Goal: Task Accomplishment & Management: Use online tool/utility

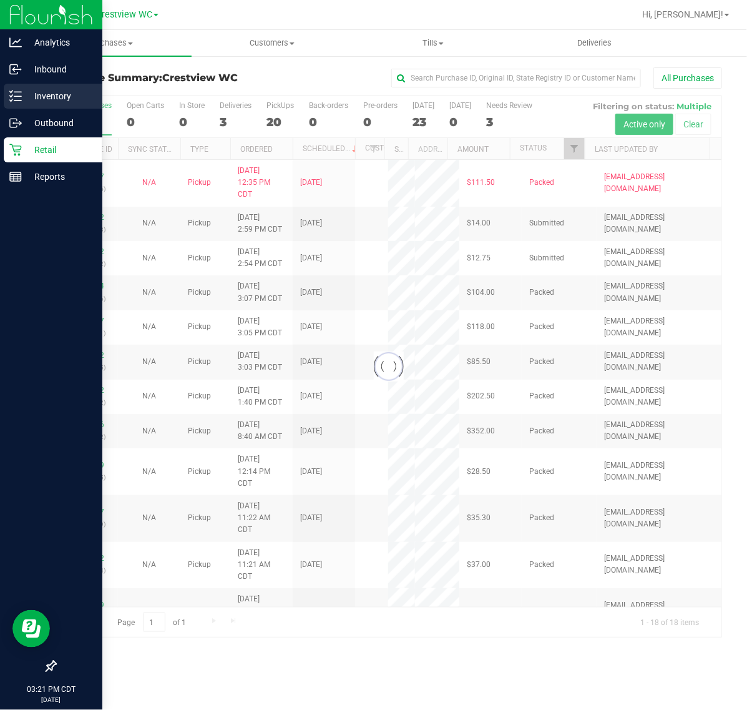
click at [16, 103] on div "Inventory" at bounding box center [53, 96] width 99 height 25
click at [76, 89] on p "Inventory" at bounding box center [59, 96] width 75 height 15
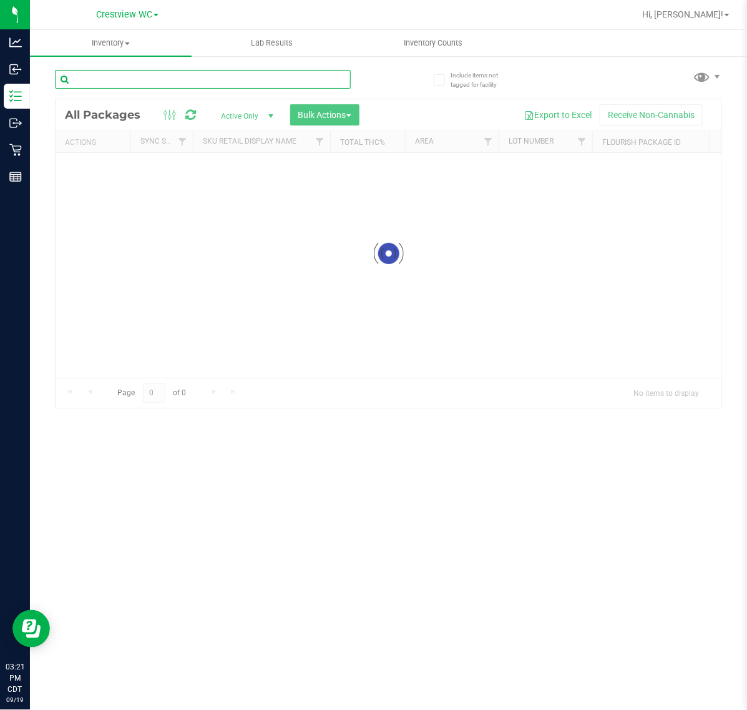
click at [154, 86] on input "text" at bounding box center [203, 79] width 296 height 19
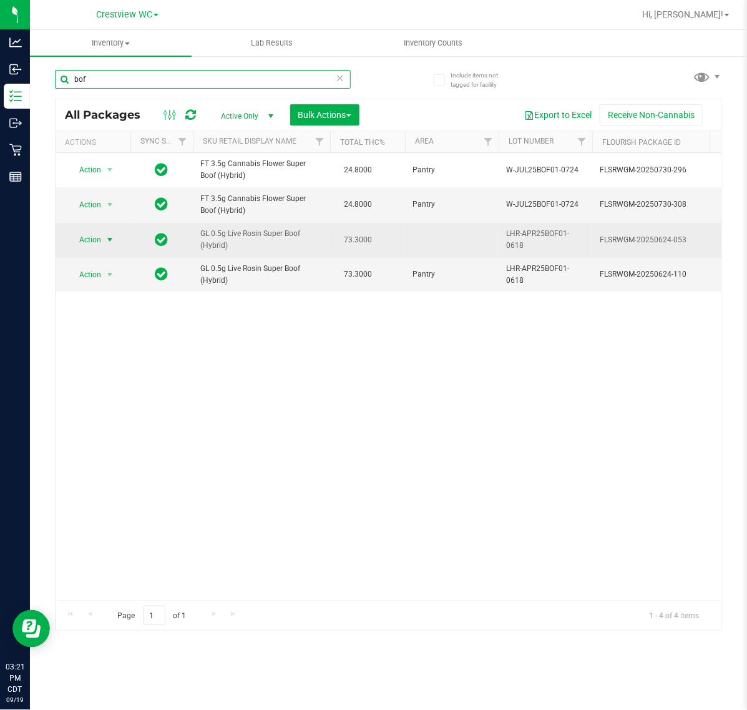
type input "bof"
click at [98, 236] on span "Action" at bounding box center [85, 239] width 34 height 17
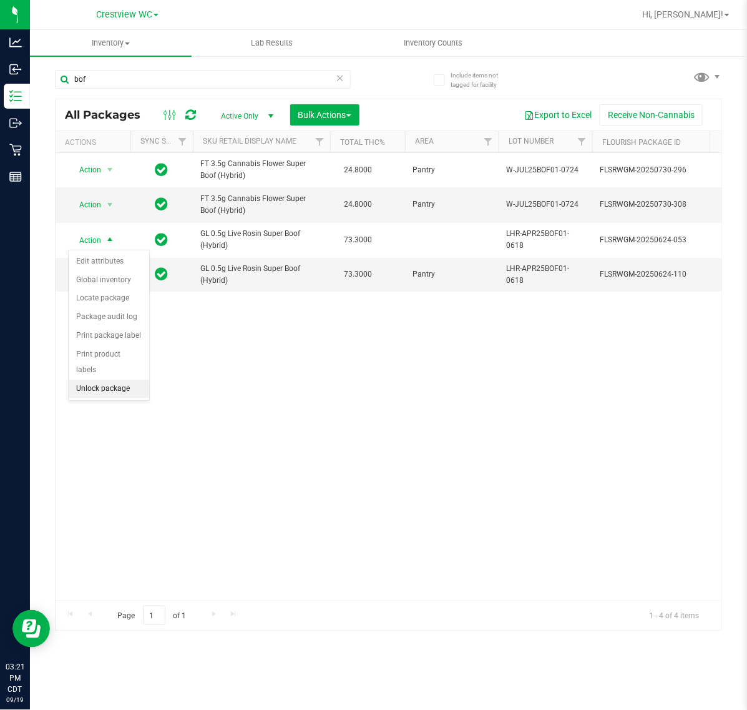
click at [104, 380] on li "Unlock package" at bounding box center [109, 389] width 81 height 19
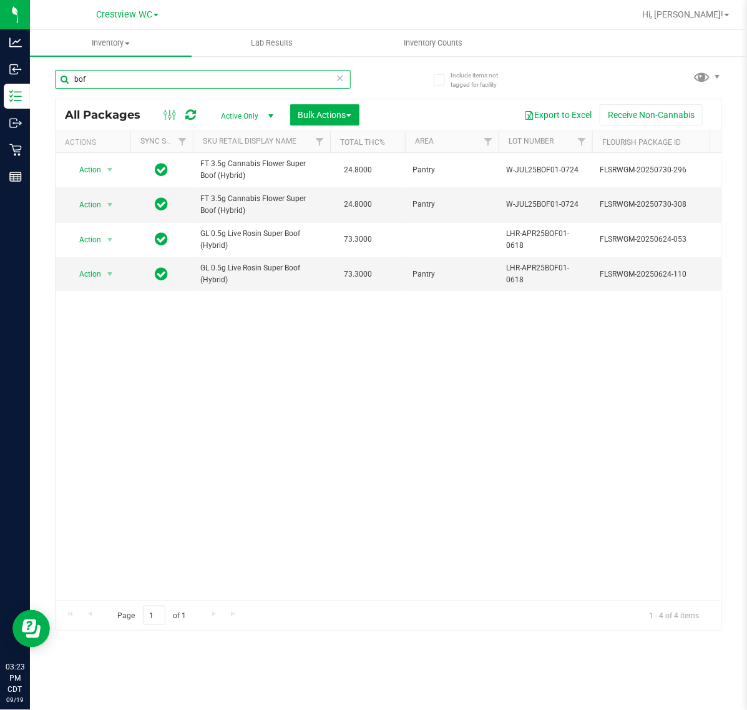
click at [114, 87] on input "bof" at bounding box center [203, 79] width 296 height 19
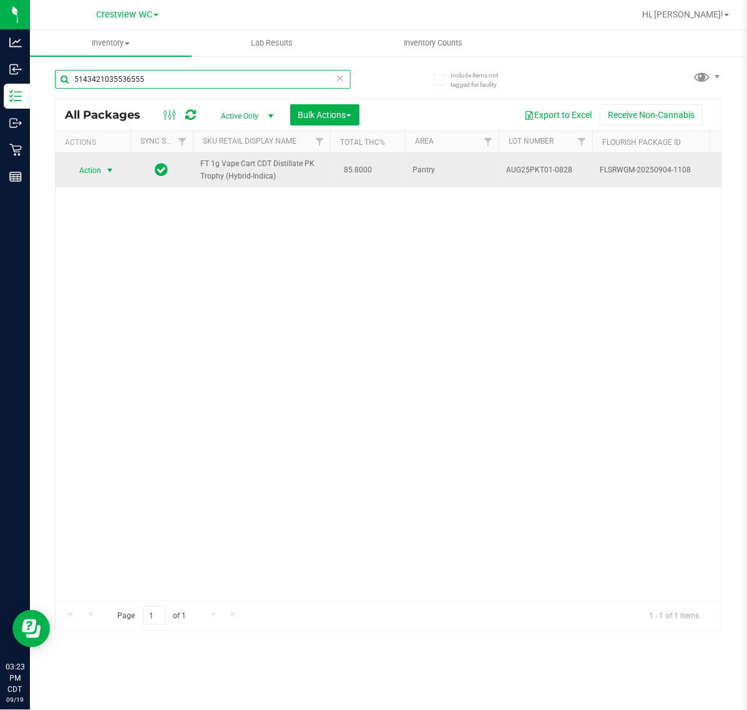
type input "5143421035536555"
click at [107, 170] on span "select" at bounding box center [110, 170] width 10 height 10
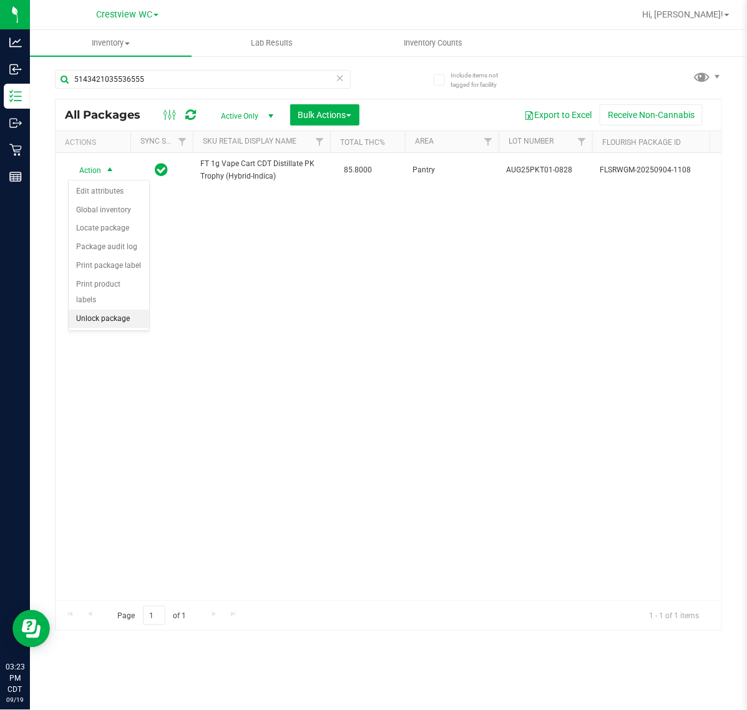
click at [107, 310] on li "Unlock package" at bounding box center [109, 319] width 81 height 19
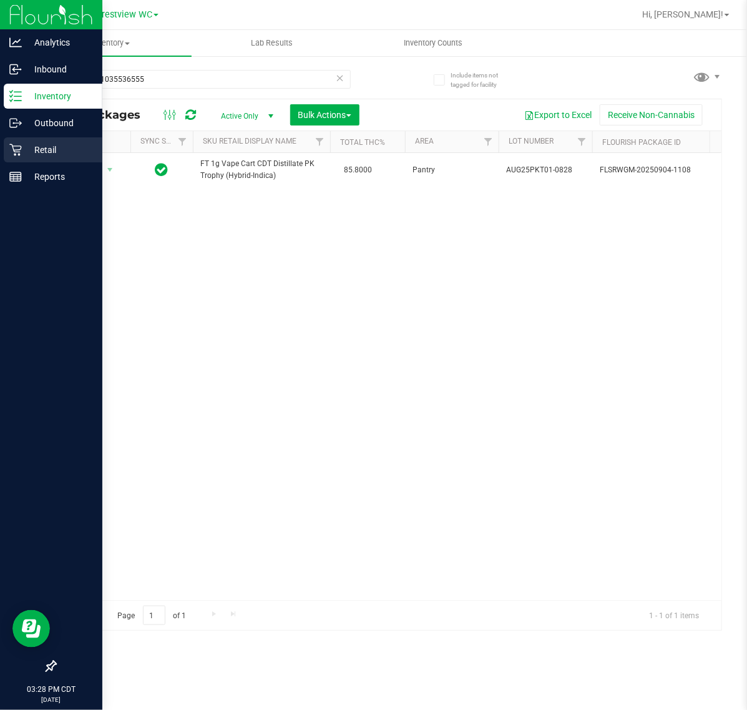
click at [29, 151] on p "Retail" at bounding box center [59, 149] width 75 height 15
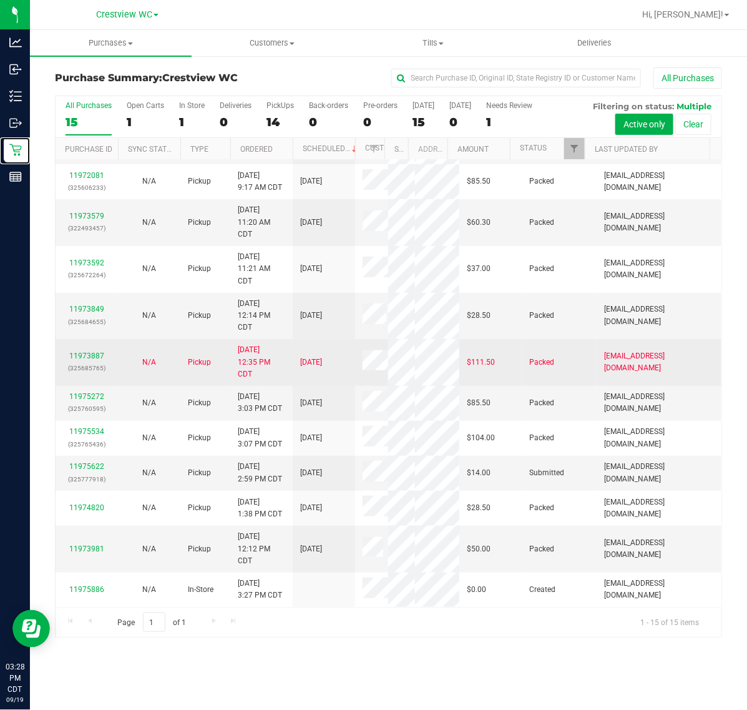
scroll to position [396, 0]
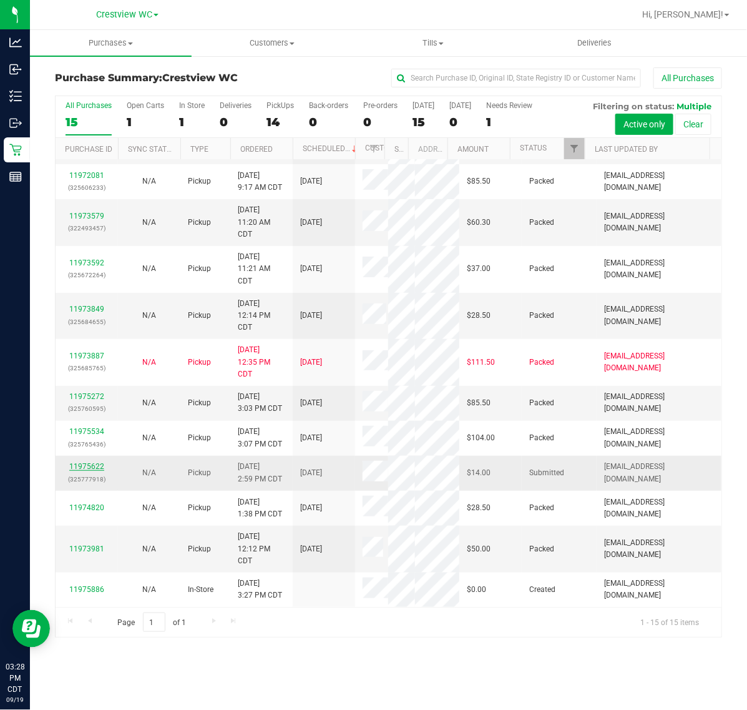
click at [91, 469] on link "11975622" at bounding box center [86, 466] width 35 height 9
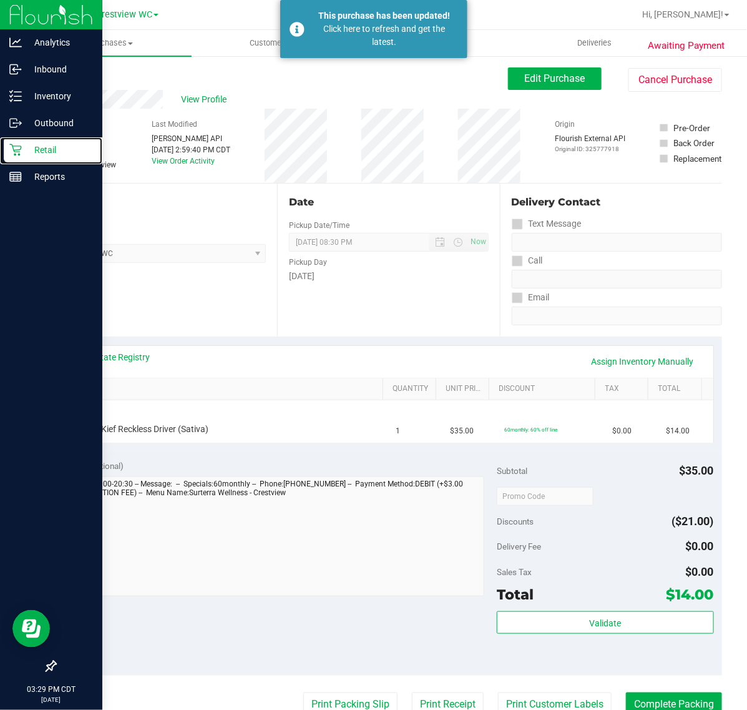
drag, startPoint x: 48, startPoint y: 152, endPoint x: 4, endPoint y: 203, distance: 67.8
click at [48, 152] on p "Retail" at bounding box center [59, 149] width 75 height 15
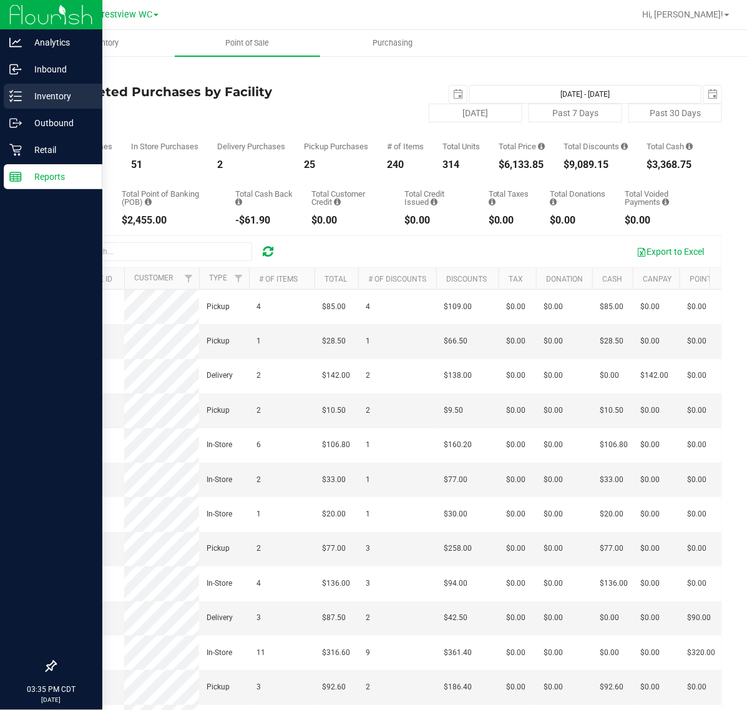
drag, startPoint x: 0, startPoint y: 0, endPoint x: 27, endPoint y: 94, distance: 98.0
click at [27, 94] on p "Inventory" at bounding box center [59, 96] width 75 height 15
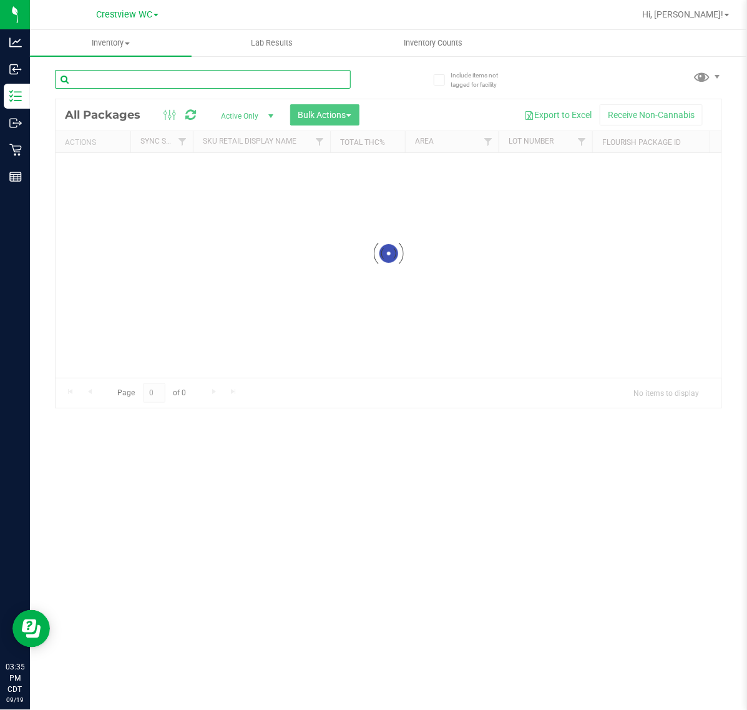
click at [114, 76] on input "text" at bounding box center [203, 79] width 296 height 19
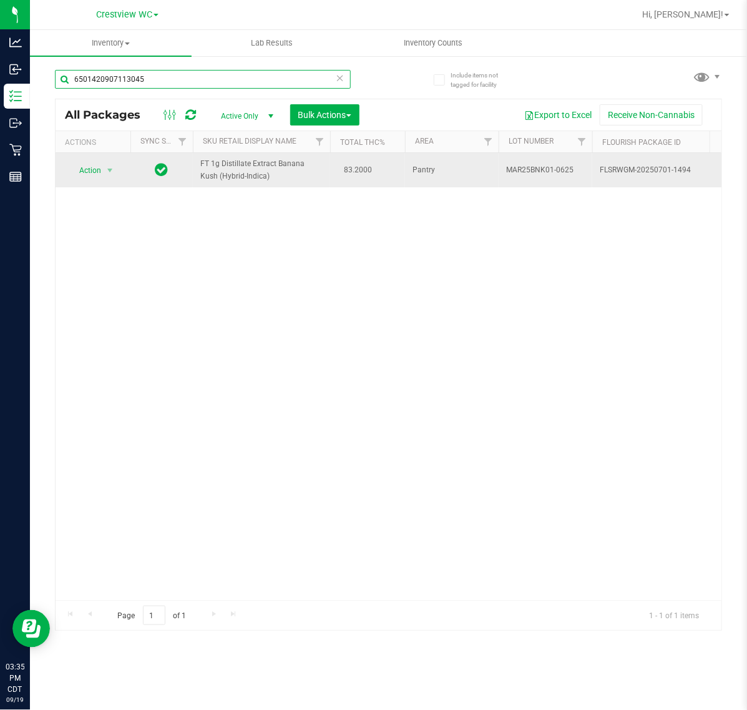
type input "6501420907113045"
click at [79, 175] on span "Action" at bounding box center [85, 170] width 34 height 17
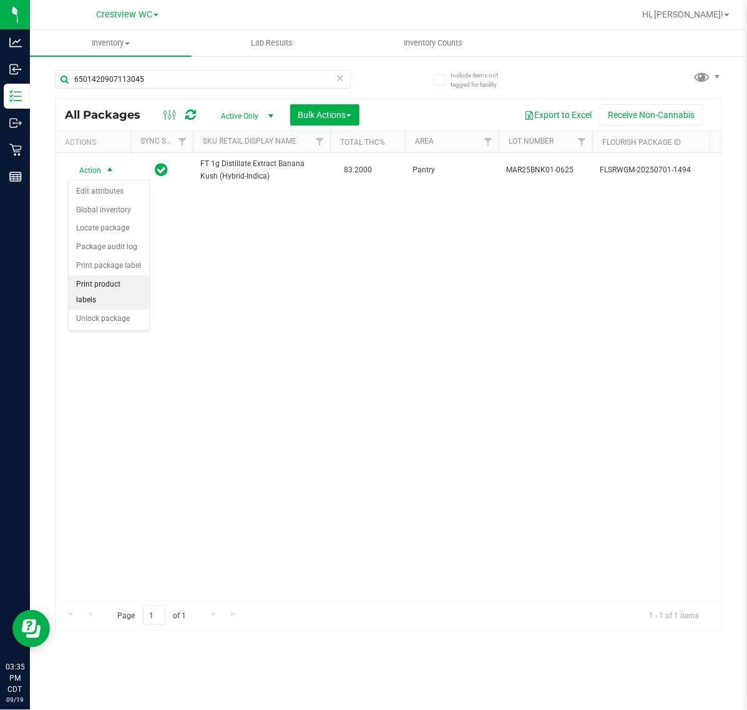
click at [122, 285] on li "Print product labels" at bounding box center [109, 292] width 81 height 34
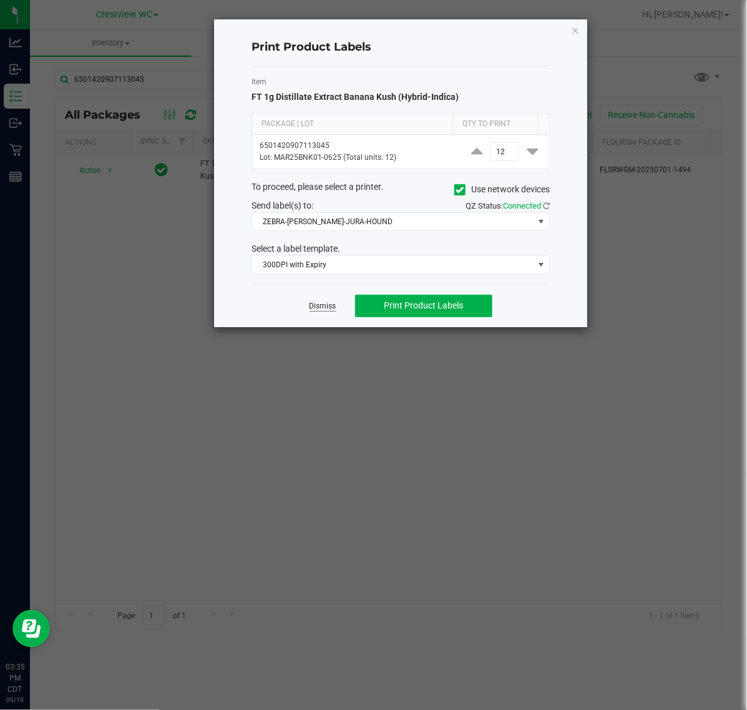
click at [310, 307] on link "Dismiss" at bounding box center [323, 306] width 27 height 11
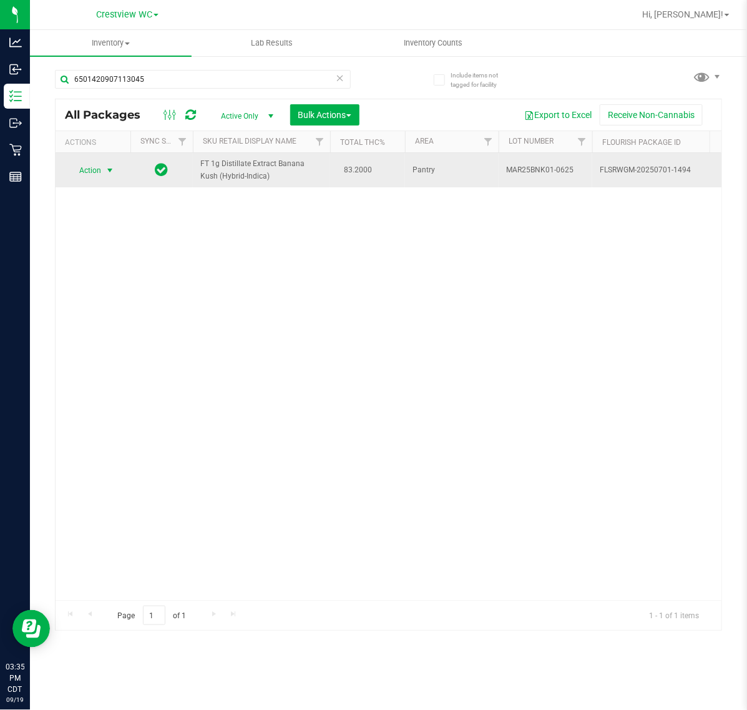
click at [109, 174] on span "select" at bounding box center [110, 170] width 10 height 10
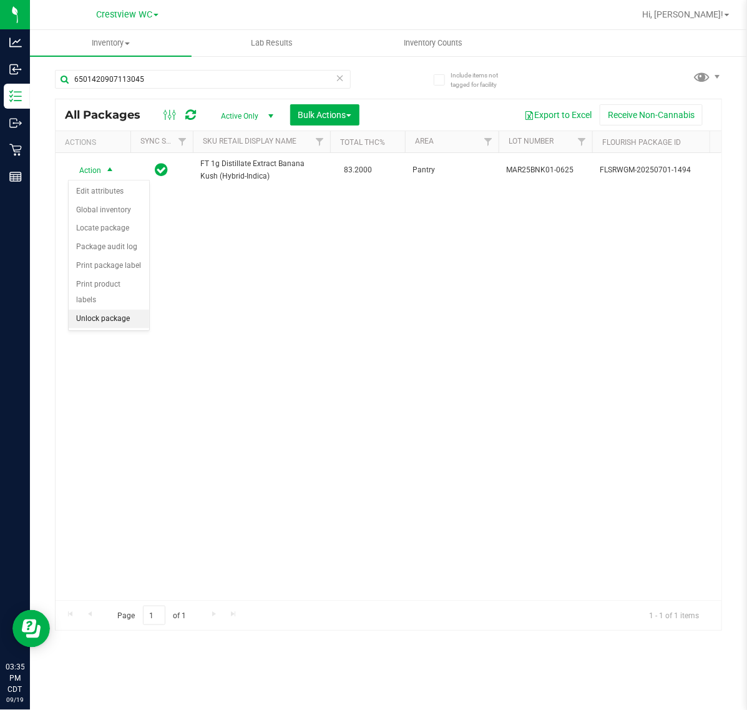
click at [103, 310] on li "Unlock package" at bounding box center [109, 319] width 81 height 19
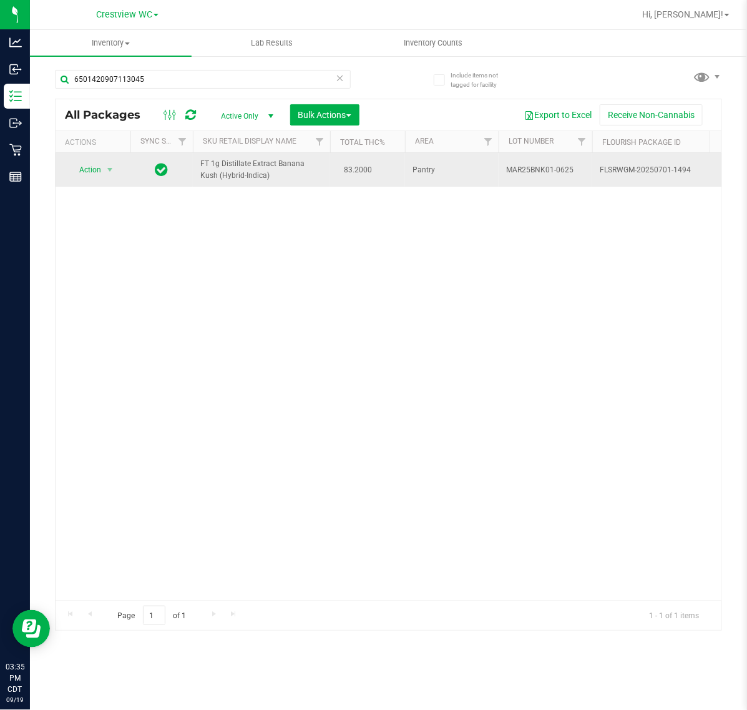
click at [88, 175] on span "Action" at bounding box center [85, 169] width 34 height 17
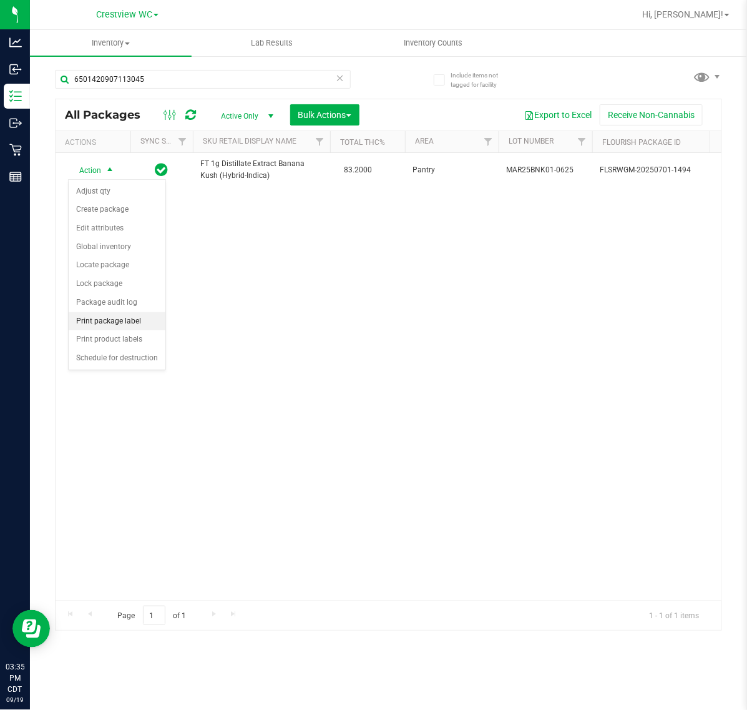
click at [97, 323] on li "Print package label" at bounding box center [117, 321] width 97 height 19
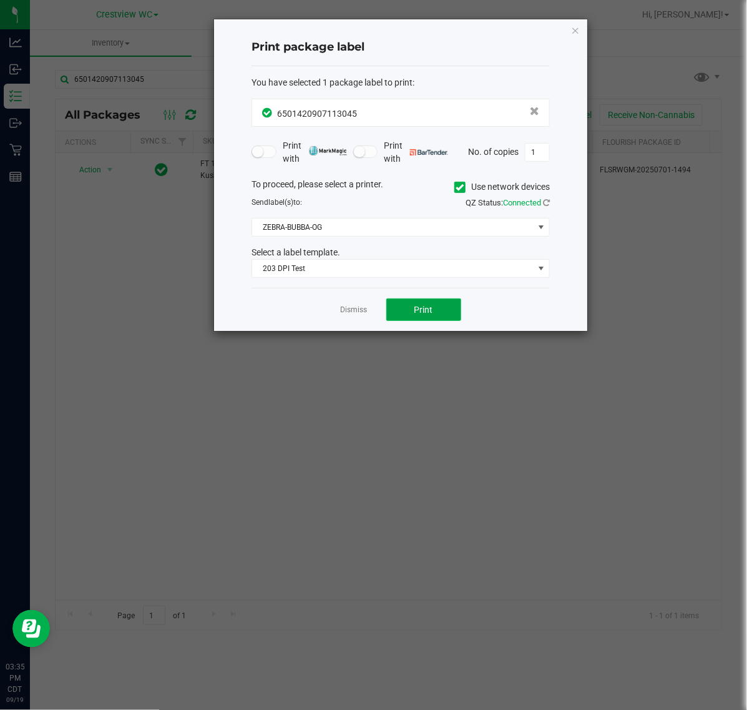
click at [413, 318] on button "Print" at bounding box center [423, 309] width 75 height 22
